Goal: Book appointment/travel/reservation

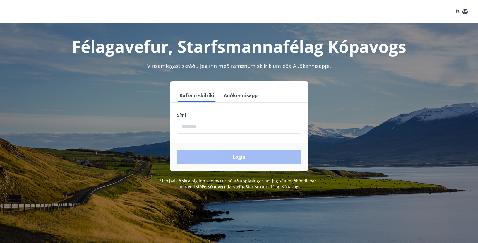
click at [184, 126] on input "phone" at bounding box center [239, 126] width 124 height 14
type input "********"
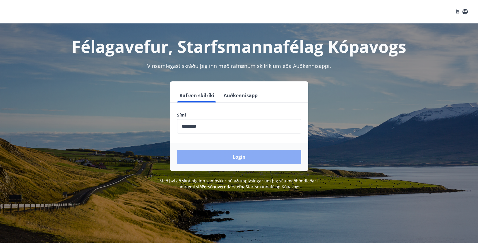
click at [216, 159] on button "Login" at bounding box center [239, 157] width 124 height 14
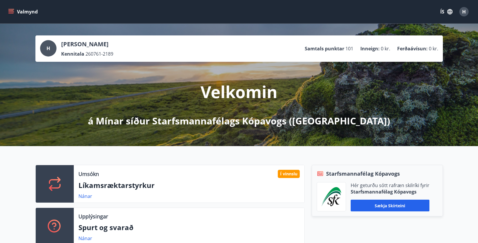
click at [12, 10] on icon "menu" at bounding box center [11, 12] width 6 height 6
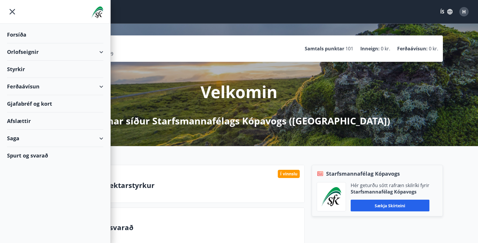
click at [101, 51] on div "Orlofseignir" at bounding box center [55, 51] width 96 height 17
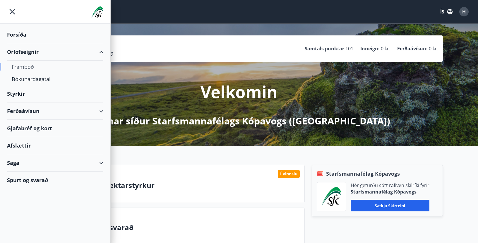
click at [30, 65] on div "Framboð" at bounding box center [55, 67] width 87 height 12
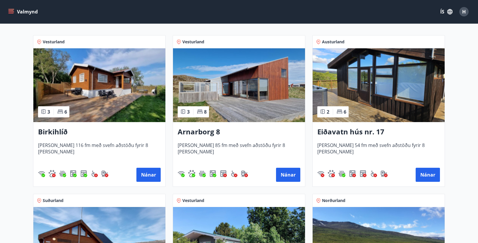
scroll to position [117, 0]
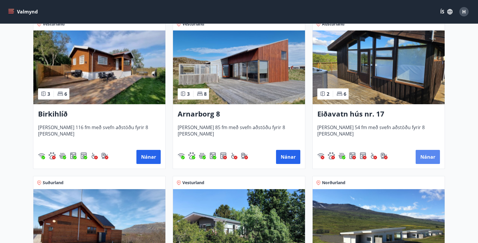
click at [426, 156] on button "Nánar" at bounding box center [427, 157] width 24 height 14
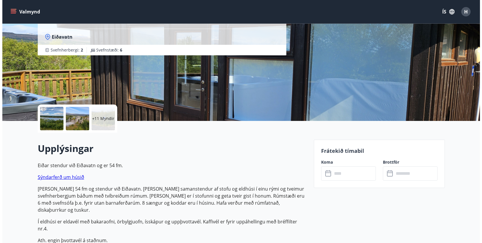
scroll to position [59, 0]
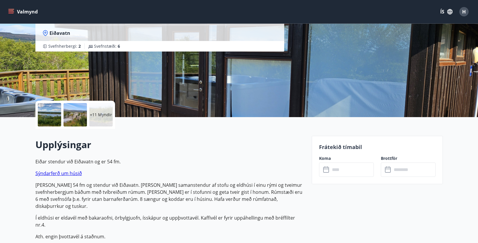
click at [50, 110] on div at bounding box center [49, 114] width 23 height 23
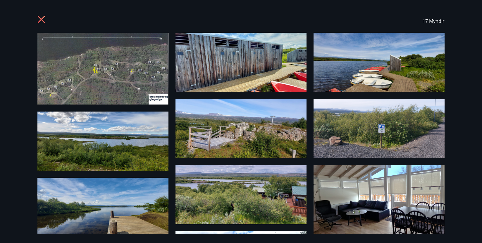
click at [123, 69] on img at bounding box center [102, 69] width 131 height 72
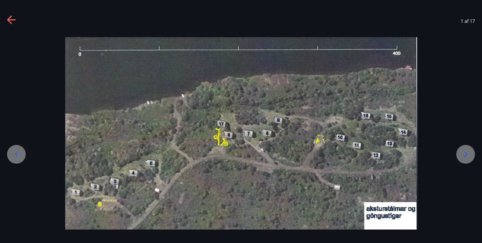
click at [464, 154] on icon at bounding box center [465, 154] width 9 height 9
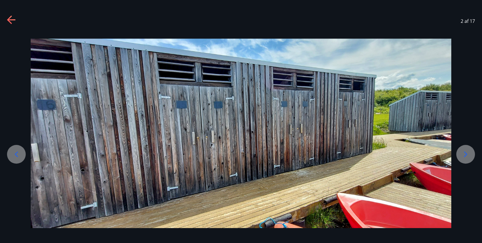
click at [464, 154] on icon at bounding box center [465, 154] width 9 height 9
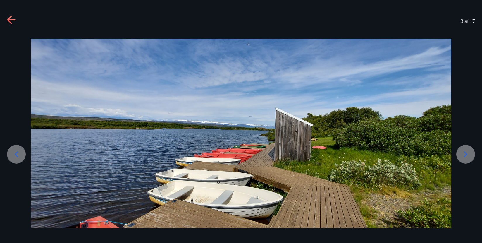
click at [464, 154] on icon at bounding box center [465, 154] width 9 height 9
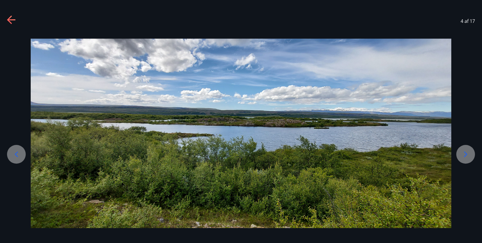
click at [464, 154] on icon at bounding box center [465, 154] width 9 height 9
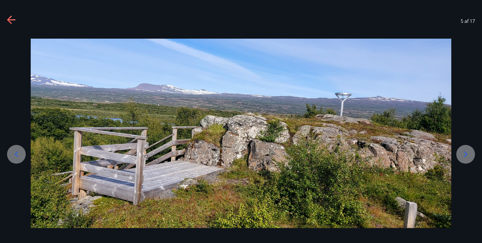
click at [464, 154] on icon at bounding box center [465, 154] width 9 height 9
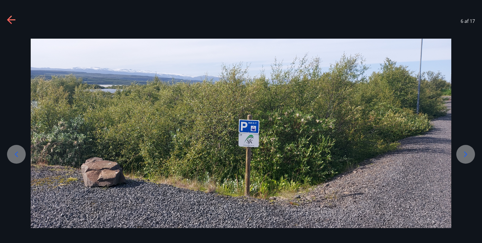
click at [464, 154] on icon at bounding box center [465, 154] width 9 height 9
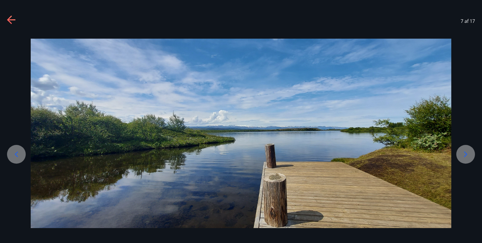
click at [464, 154] on icon at bounding box center [465, 154] width 9 height 9
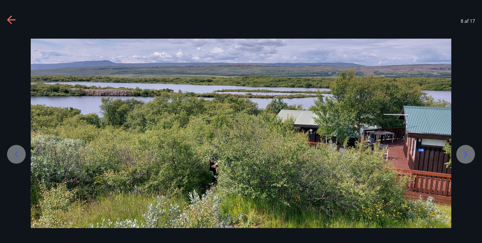
click at [463, 151] on icon at bounding box center [465, 154] width 9 height 9
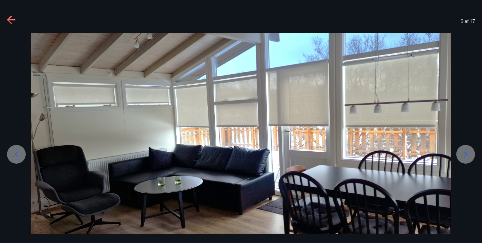
click at [463, 151] on icon at bounding box center [465, 154] width 9 height 9
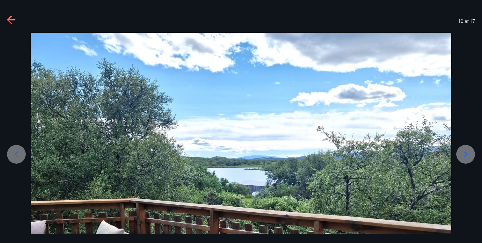
click at [463, 151] on icon at bounding box center [465, 154] width 9 height 9
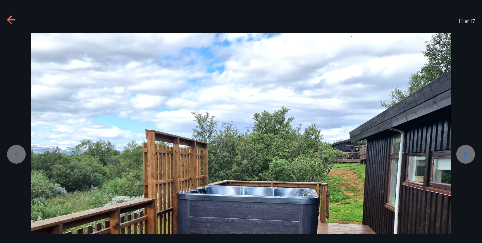
click at [463, 151] on icon at bounding box center [465, 154] width 9 height 9
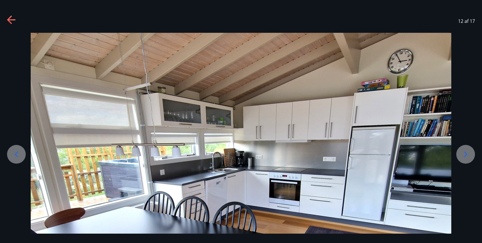
click at [463, 151] on icon at bounding box center [465, 154] width 9 height 9
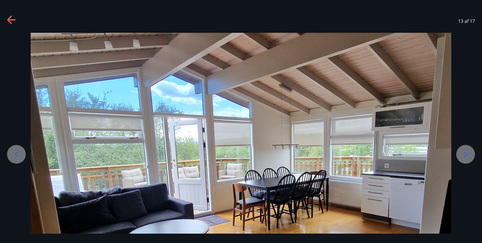
click at [463, 151] on icon at bounding box center [465, 154] width 9 height 9
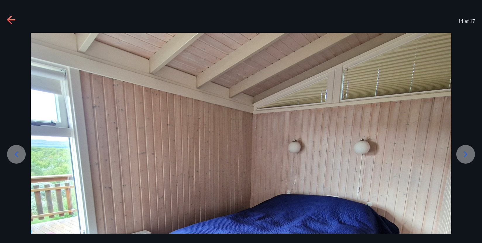
click at [463, 151] on icon at bounding box center [465, 154] width 9 height 9
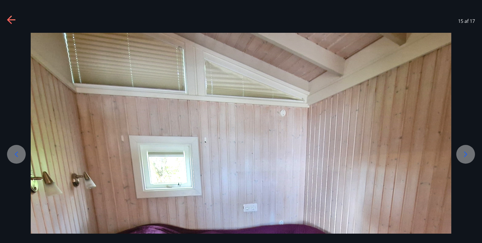
click at [463, 151] on icon at bounding box center [465, 154] width 9 height 9
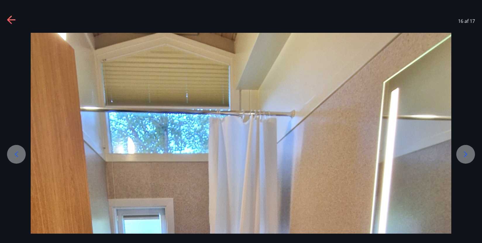
click at [463, 151] on icon at bounding box center [465, 154] width 9 height 9
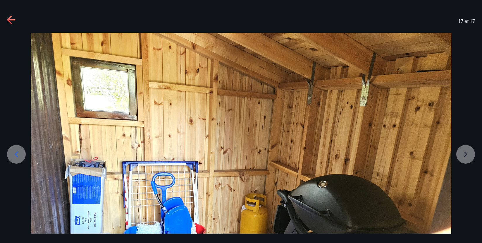
click at [463, 151] on div at bounding box center [241, 191] width 482 height 316
click at [464, 154] on div at bounding box center [241, 191] width 482 height 316
click at [11, 19] on icon at bounding box center [11, 20] width 9 height 9
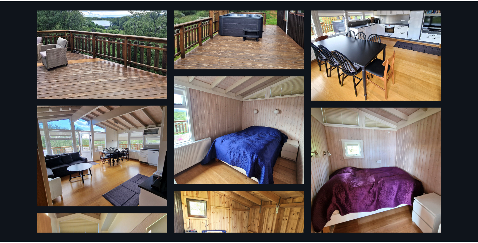
scroll to position [0, 0]
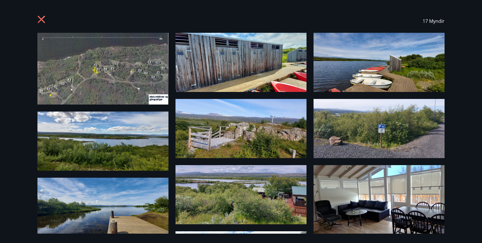
click at [42, 18] on icon at bounding box center [41, 20] width 9 height 9
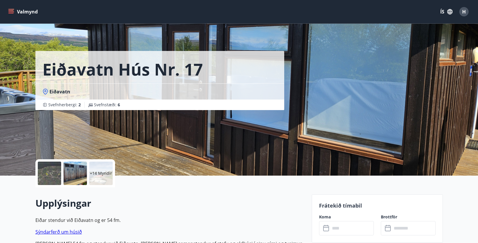
click at [28, 11] on button "Valmynd" at bounding box center [23, 11] width 33 height 11
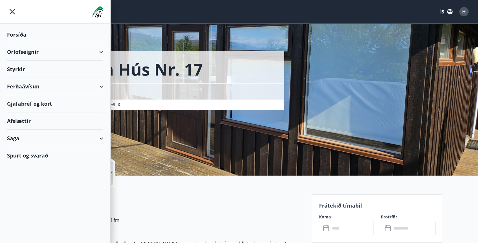
click at [18, 34] on div "Forsíða" at bounding box center [55, 34] width 96 height 17
